Goal: Information Seeking & Learning: Learn about a topic

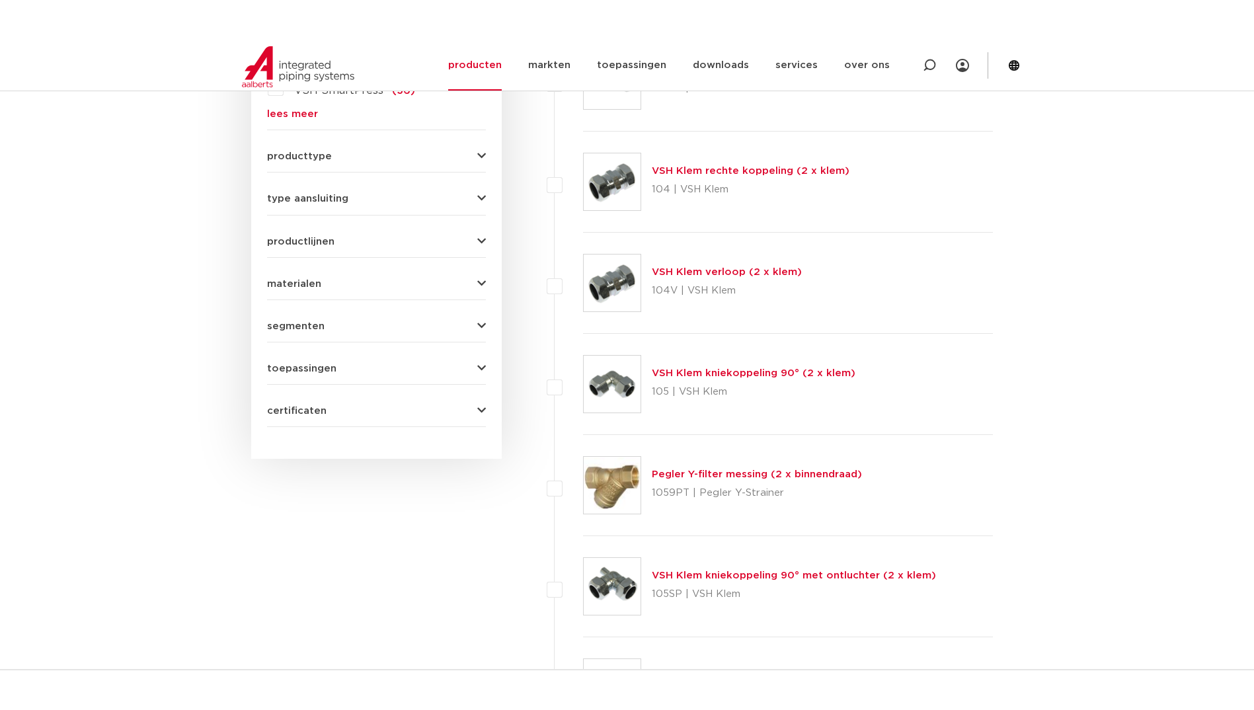
scroll to position [836, 0]
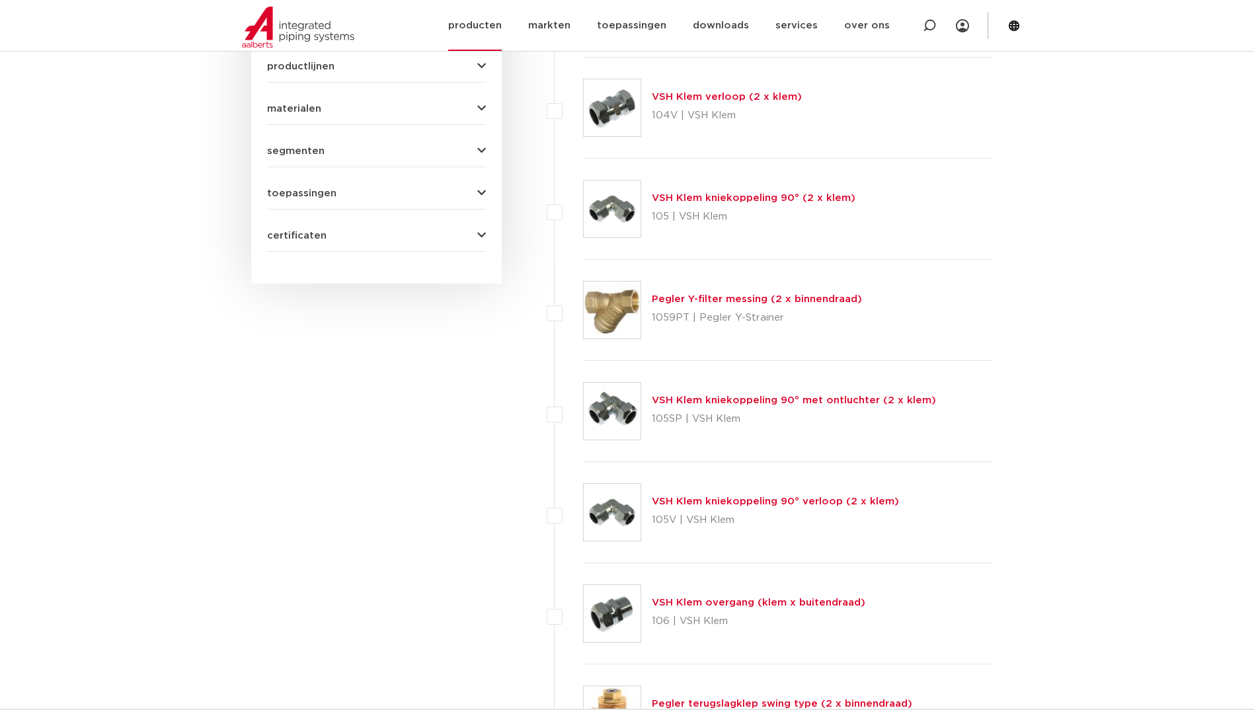
click at [502, 37] on link "producten" at bounding box center [475, 25] width 54 height 51
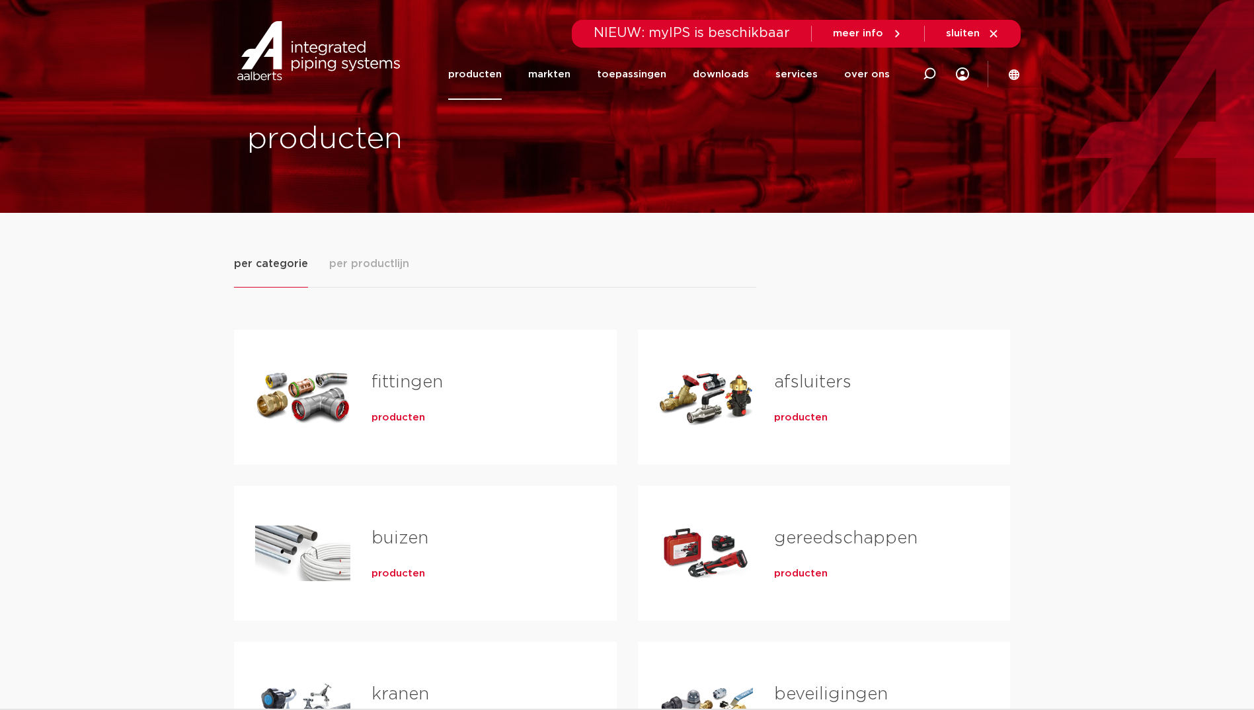
click at [383, 422] on span "producten" at bounding box center [399, 417] width 54 height 13
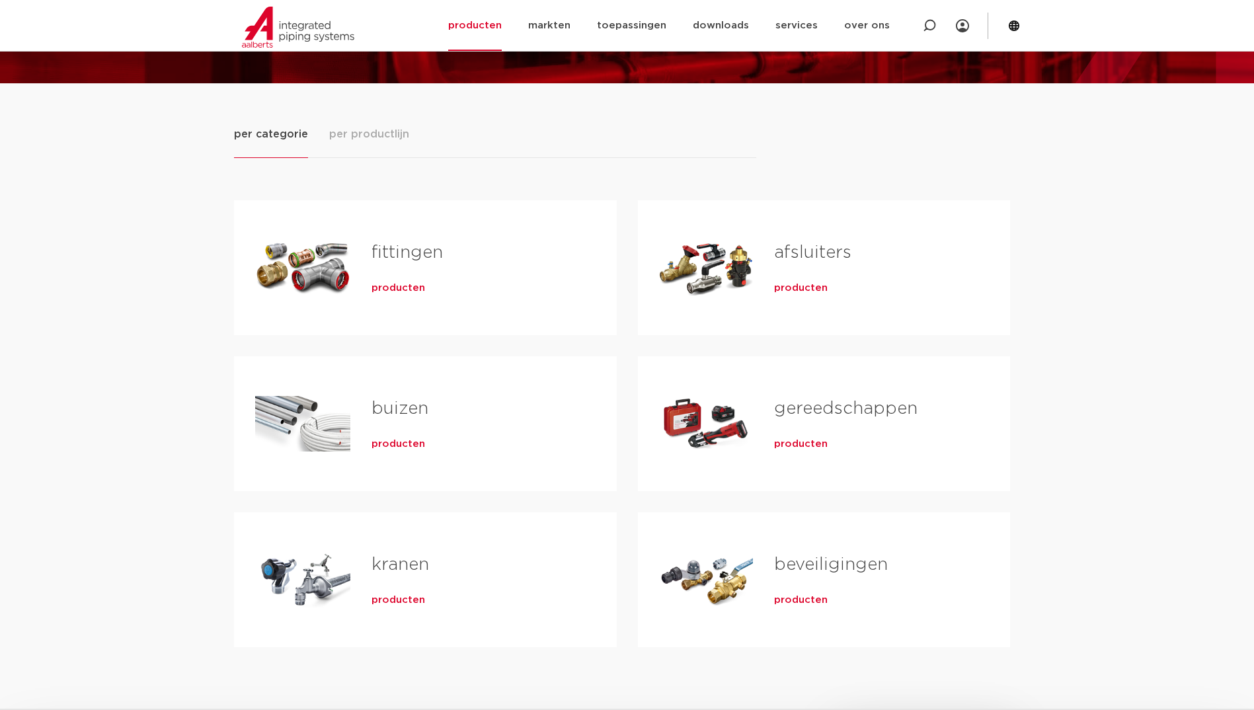
scroll to position [264, 0]
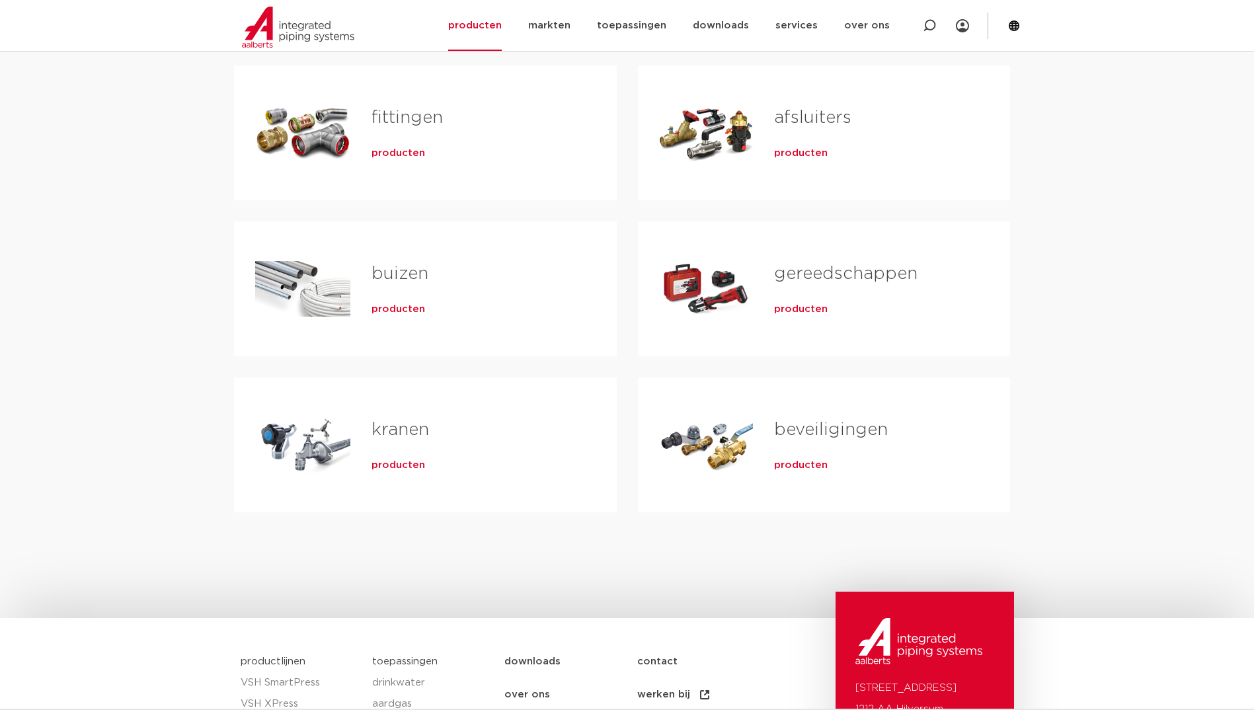
click at [400, 311] on span "producten" at bounding box center [399, 309] width 54 height 13
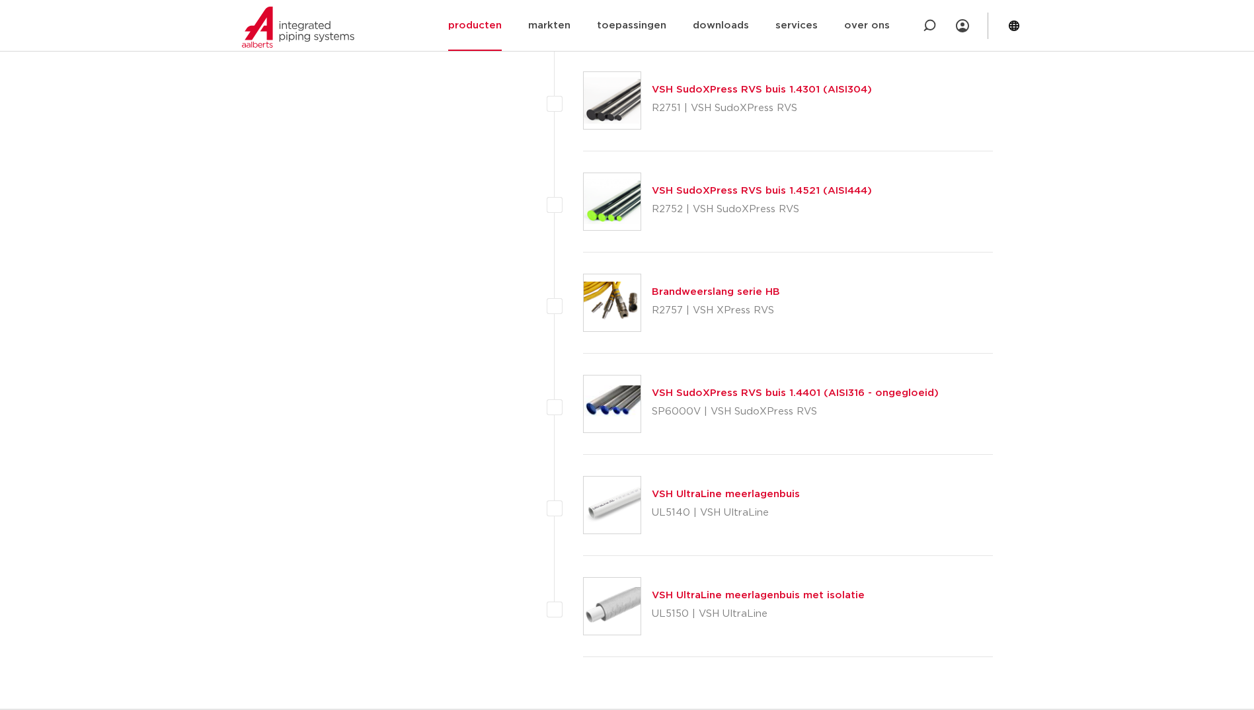
scroll to position [1629, 0]
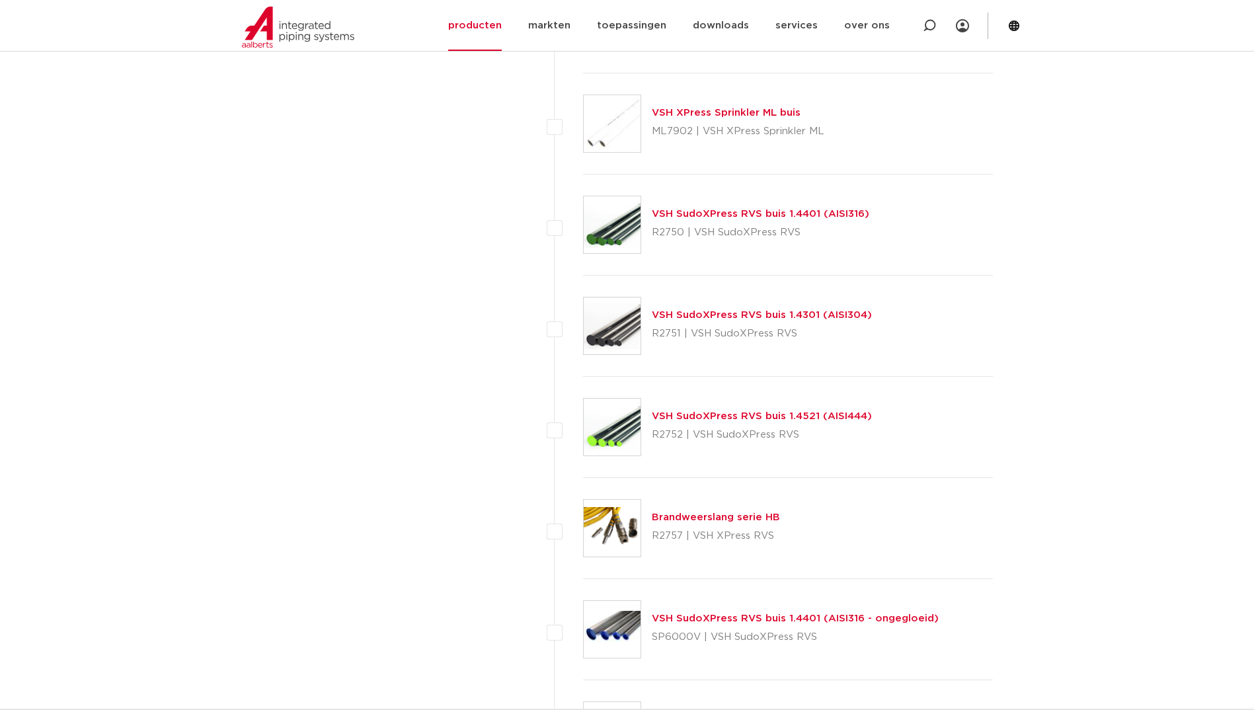
click at [157, 330] on body "Zoeken NIEUW: myIPS is beschikbaar meer info sluiten producten markten toepassi…" at bounding box center [627, 28] width 1254 height 3314
click at [764, 310] on link "VSH SudoXPress RVS buis 1.4301 (AISI304)" at bounding box center [762, 315] width 220 height 10
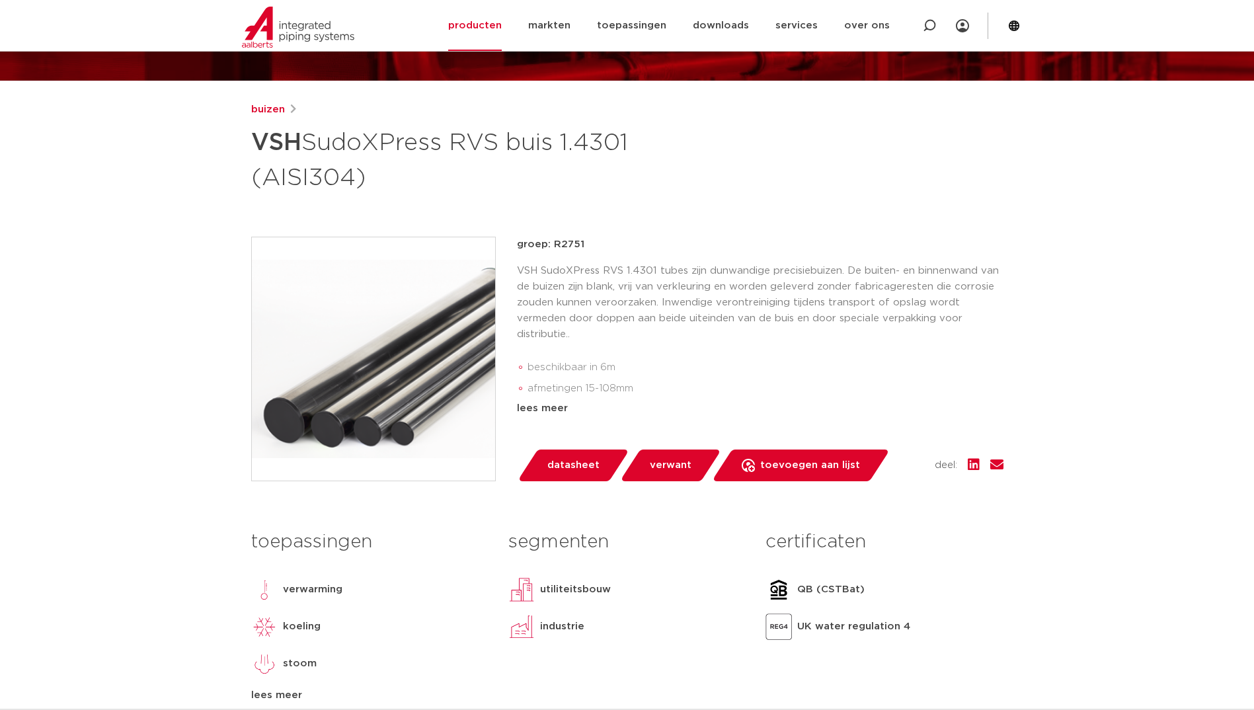
scroll to position [198, 0]
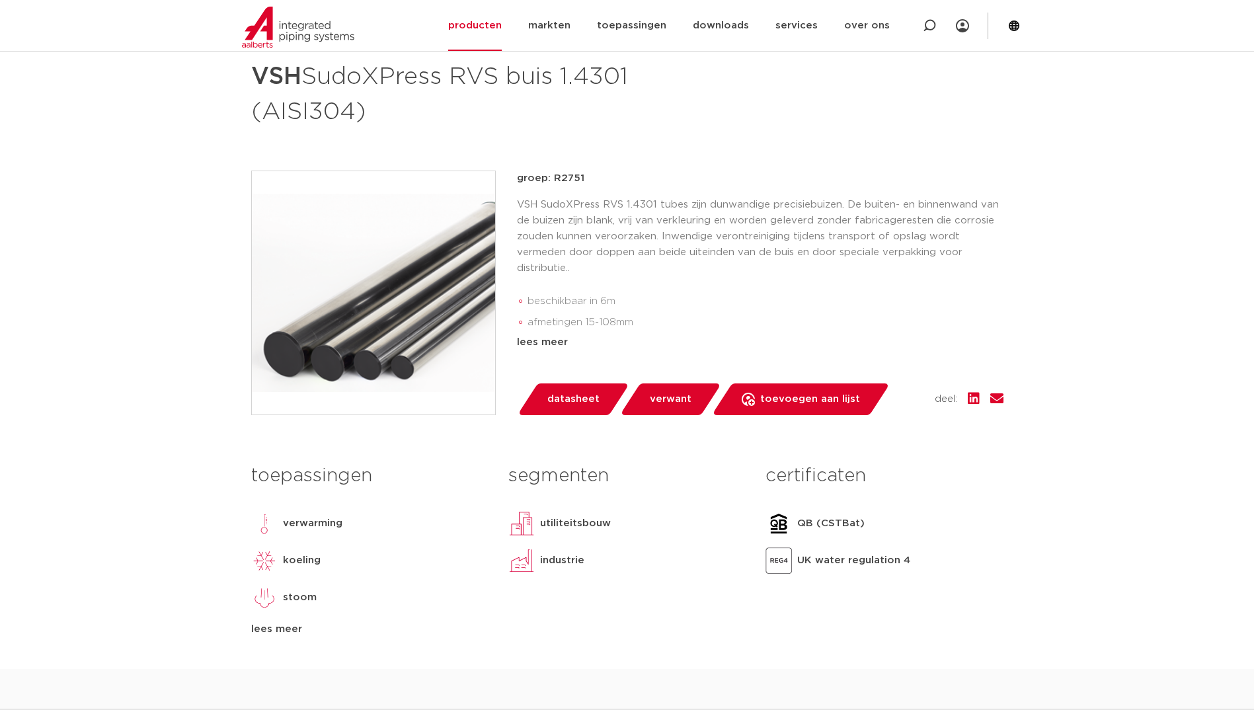
click at [765, 97] on div "buizen VSH SudoXPress RVS buis 1.4301 (AISI304)" at bounding box center [627, 82] width 752 height 93
